Goal: Obtain resource: Download file/media

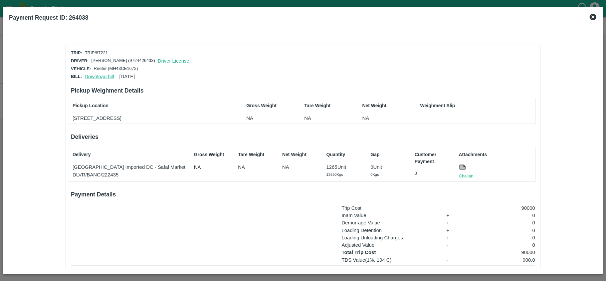
click at [100, 77] on link "Download bill" at bounding box center [99, 76] width 29 height 5
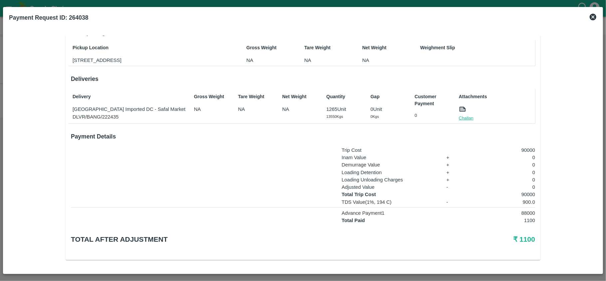
click at [466, 118] on link "Challan" at bounding box center [466, 118] width 15 height 7
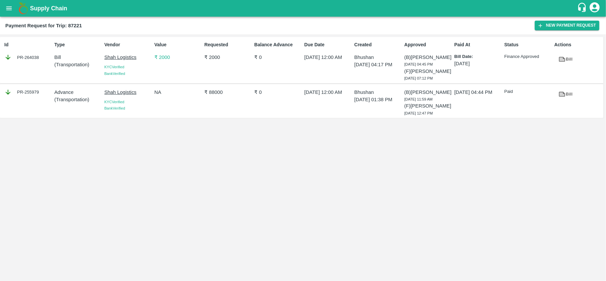
click at [34, 96] on div "PR-255979" at bounding box center [27, 92] width 47 height 7
copy div "255979"
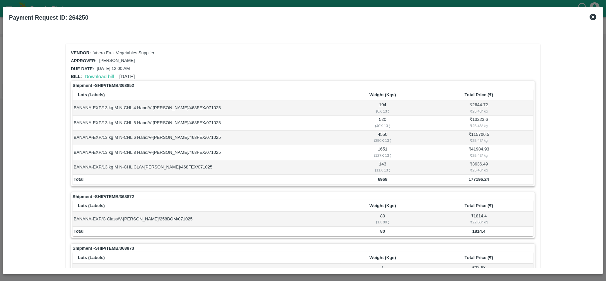
scroll to position [84, 0]
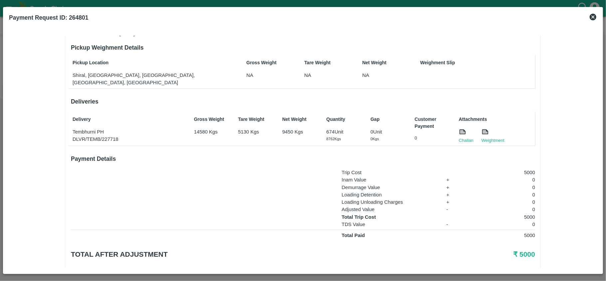
scroll to position [50, 0]
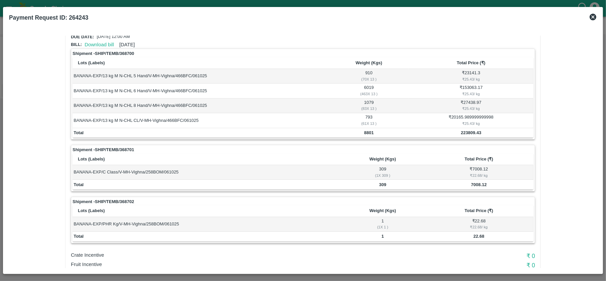
scroll to position [69, 0]
